Goal: Find contact information: Find contact information

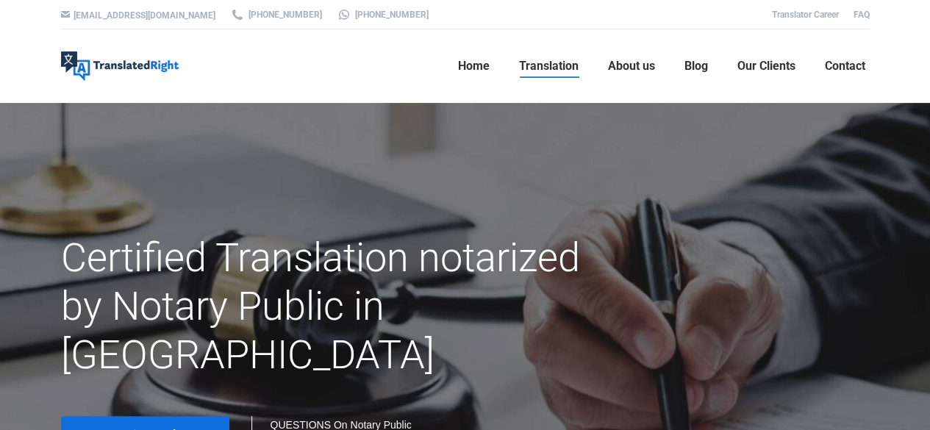
click at [194, 416] on link "Get in touch" at bounding box center [145, 435] width 168 height 38
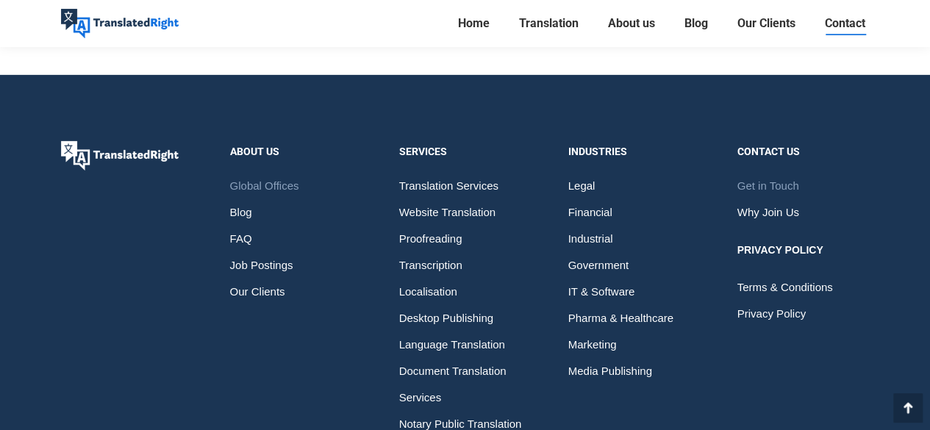
scroll to position [2350, 0]
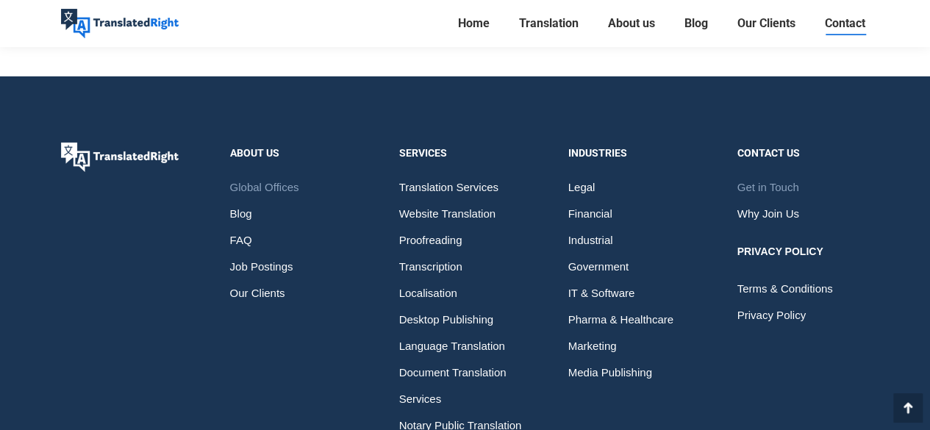
click at [843, 26] on span "Contact" at bounding box center [845, 23] width 40 height 15
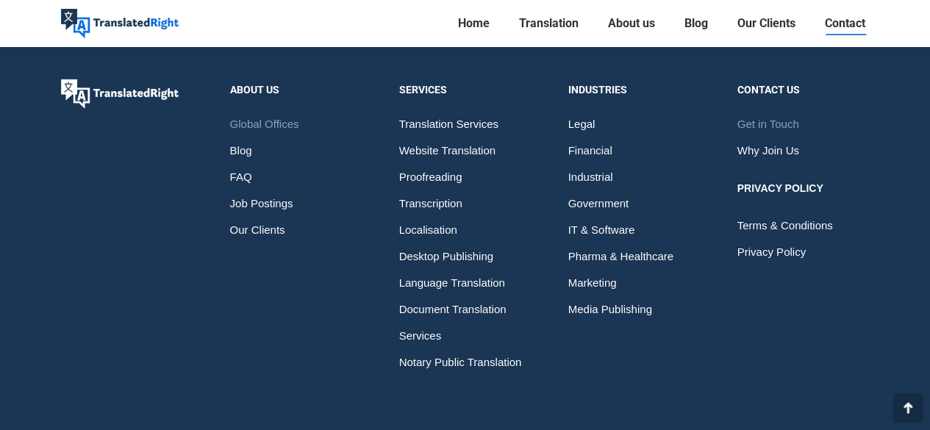
scroll to position [2425, 0]
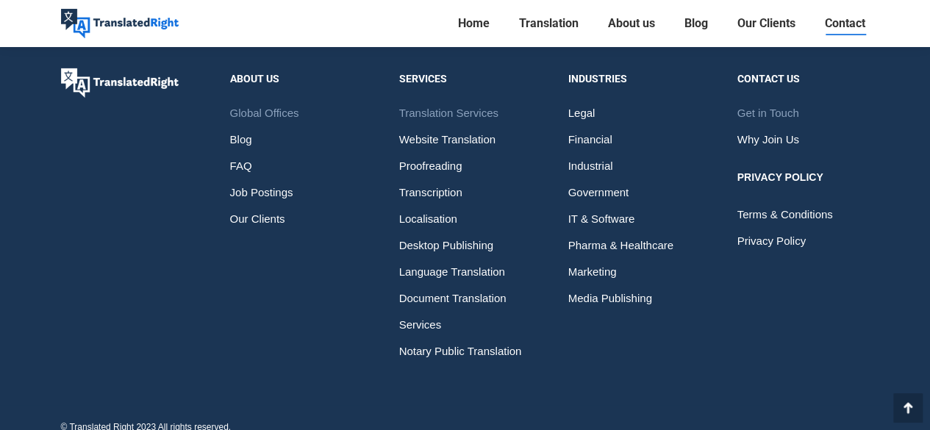
click at [488, 107] on span "Translation Services" at bounding box center [448, 113] width 99 height 26
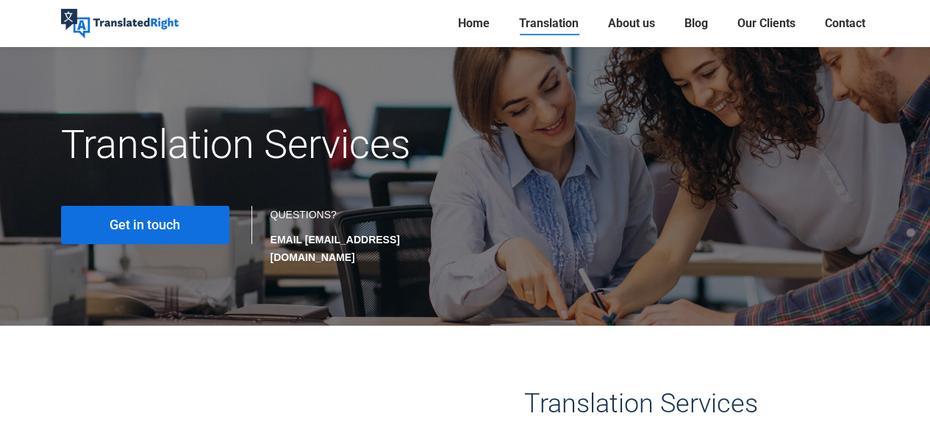
scroll to position [114, 0]
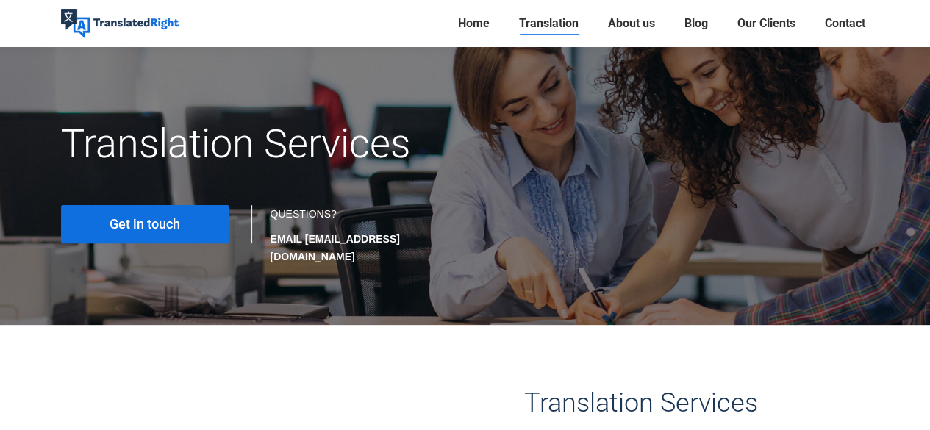
click at [168, 227] on span "Get in touch" at bounding box center [145, 224] width 71 height 15
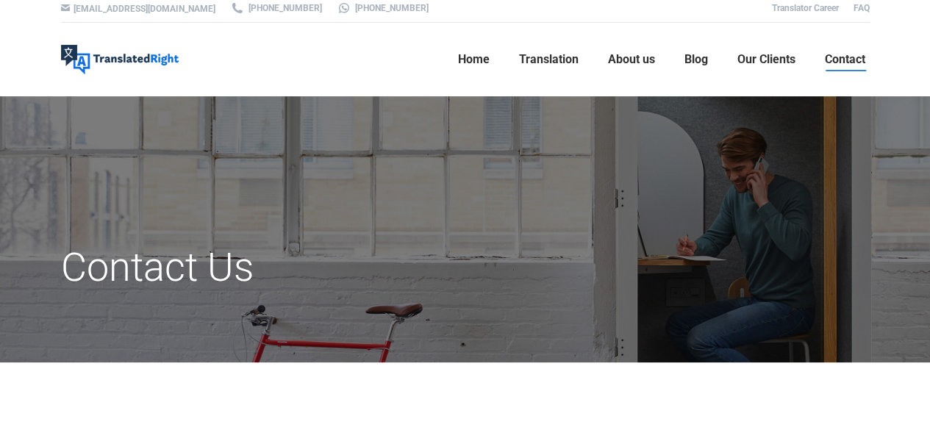
scroll to position [15, 0]
